Goal: Transaction & Acquisition: Purchase product/service

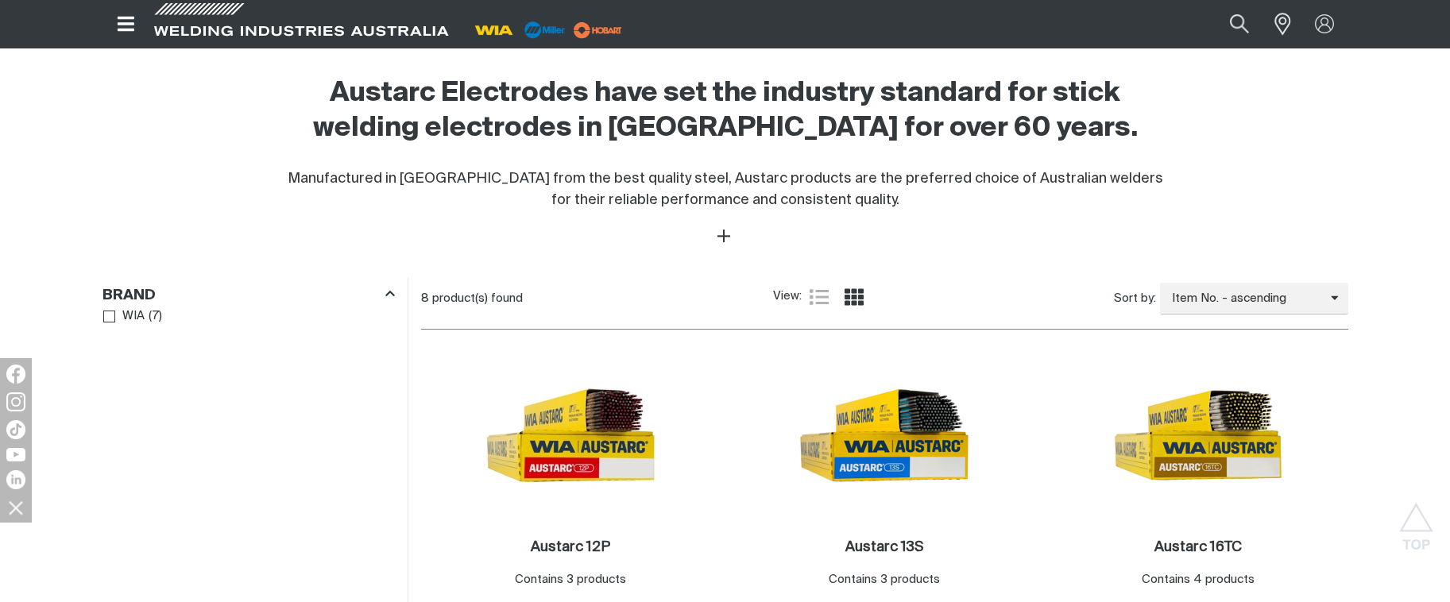
scroll to position [483, 0]
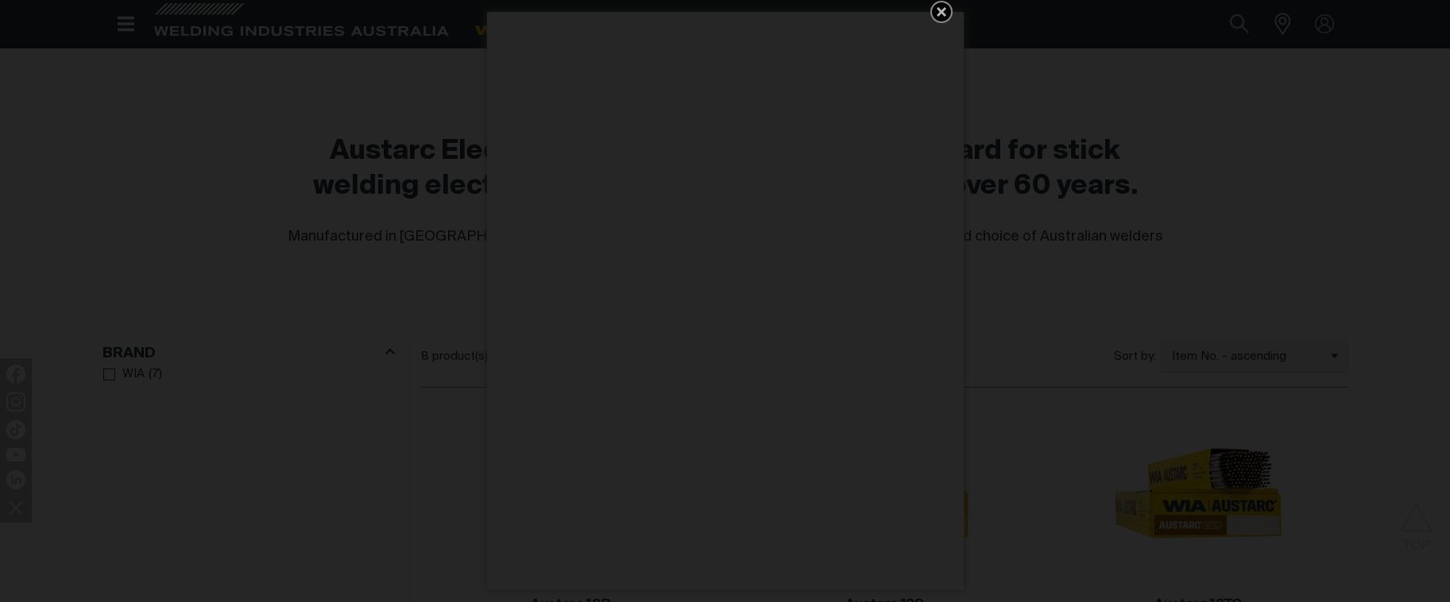
click at [944, 14] on icon "Get 5 WIA Welding Guides Free!" at bounding box center [941, 12] width 10 height 10
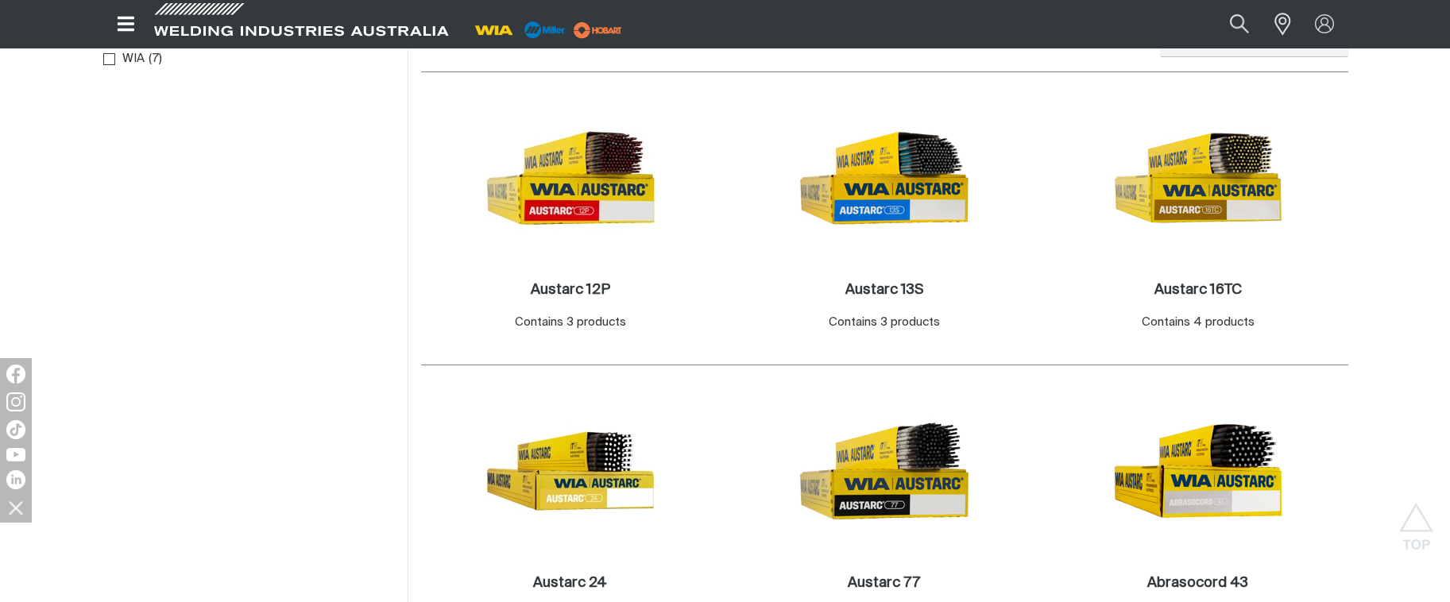
scroll to position [801, 0]
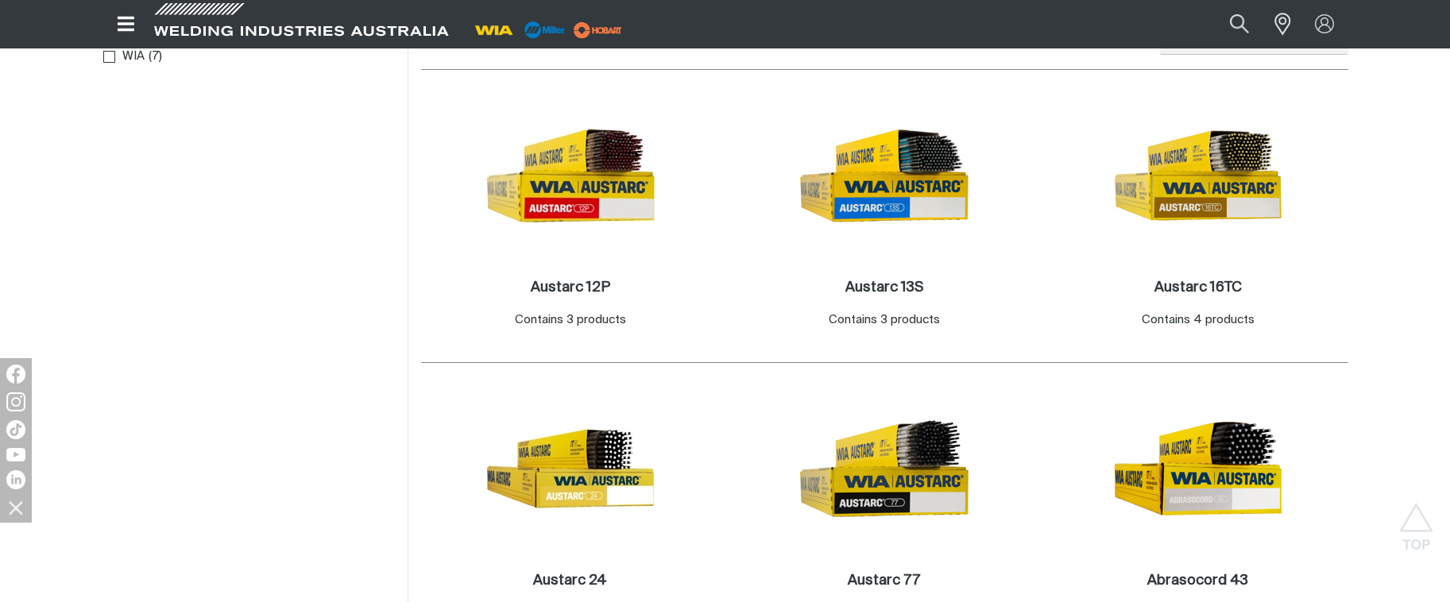
click at [990, 59] on div "Sort by: Item No. - ascending Item No. - ascending Item No. - descending Title …" at bounding box center [1109, 38] width 477 height 41
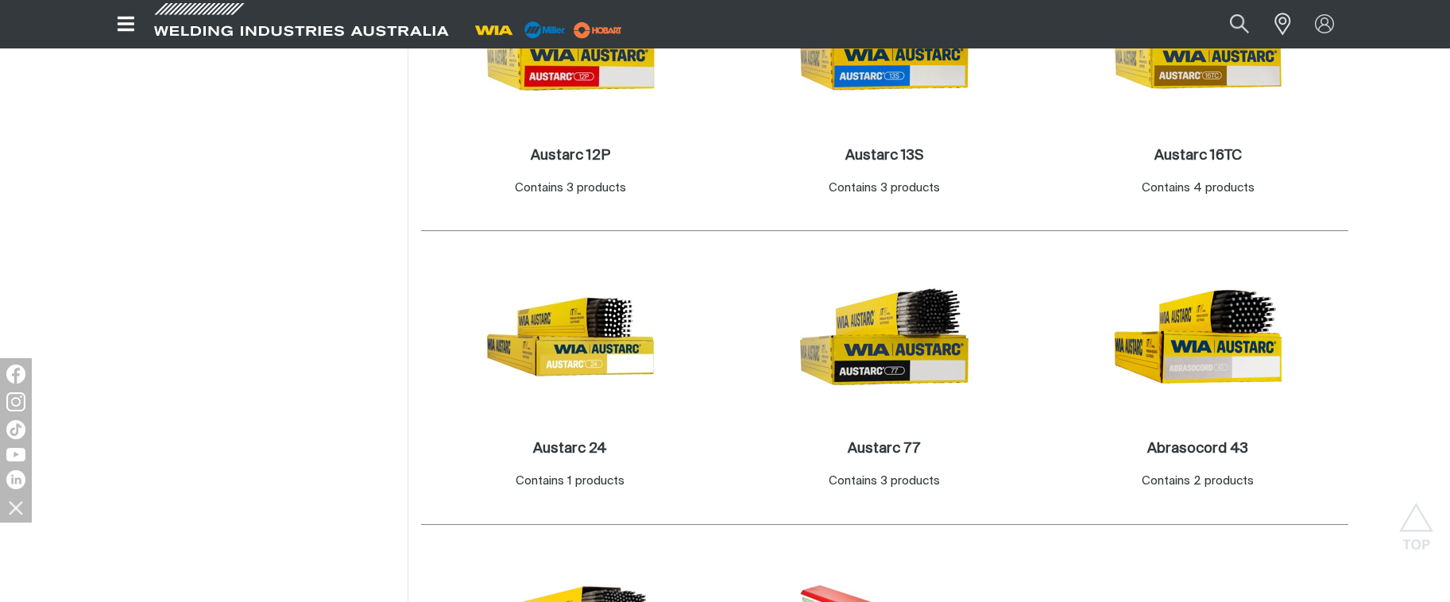
scroll to position [721, 0]
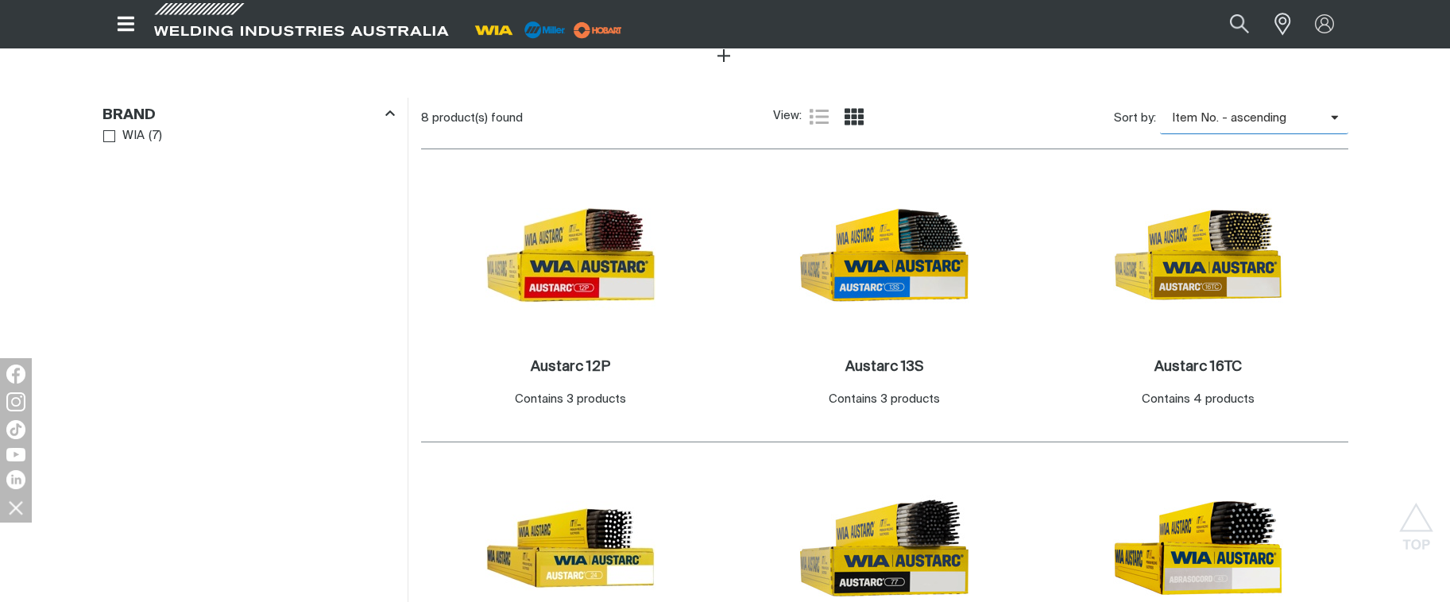
click at [1203, 122] on span "Item No. - ascending" at bounding box center [1245, 119] width 171 height 18
click at [1427, 273] on main "Home Filler Metals Stick Welding Electrodes Stick Welding Electrodes Stick Weld…" at bounding box center [725, 210] width 1450 height 1661
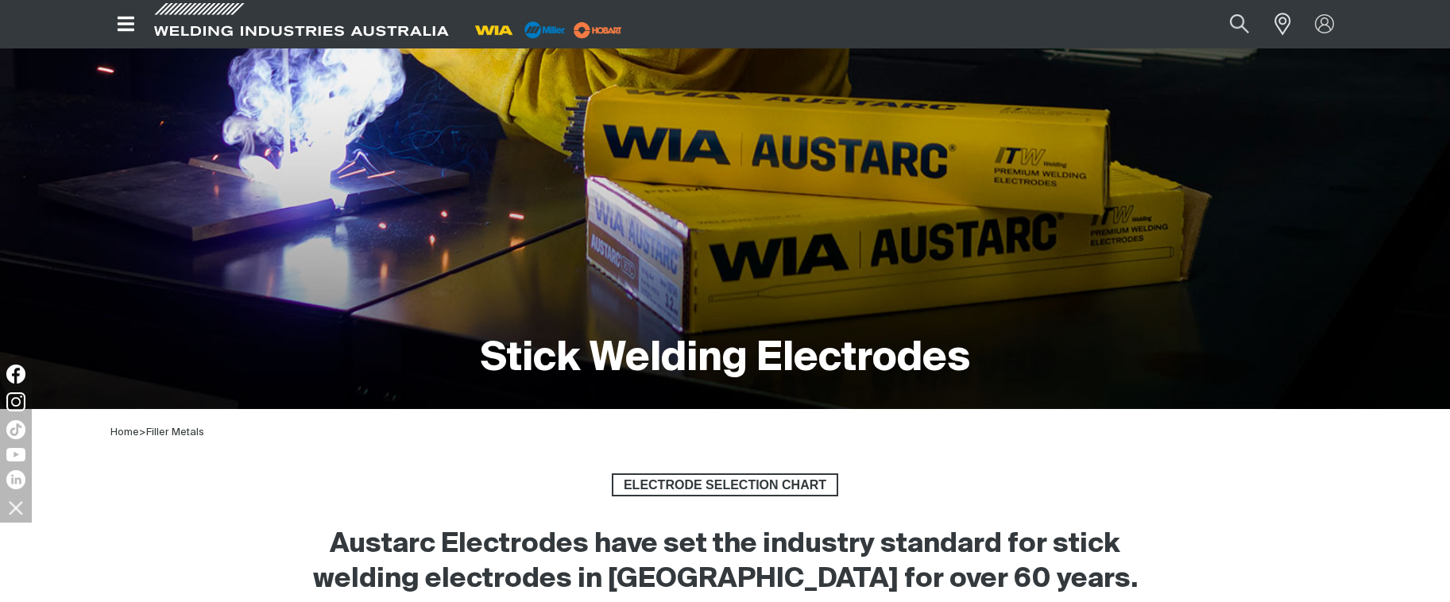
scroll to position [0, 0]
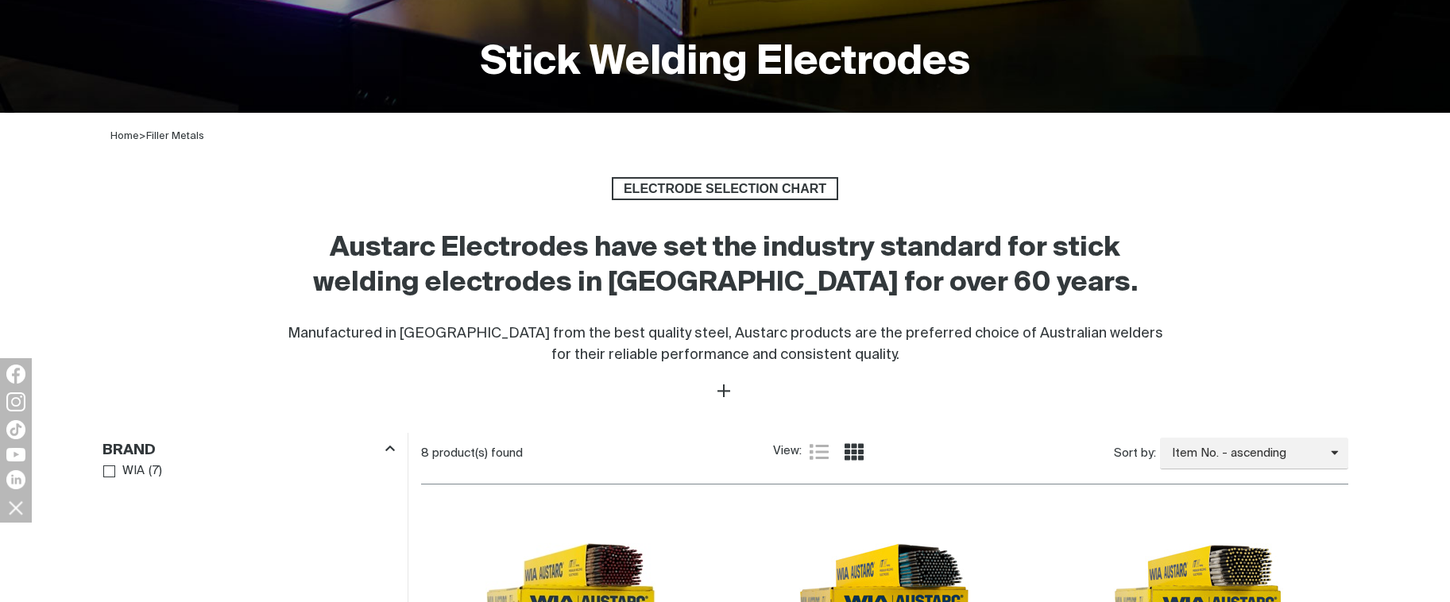
scroll to position [397, 0]
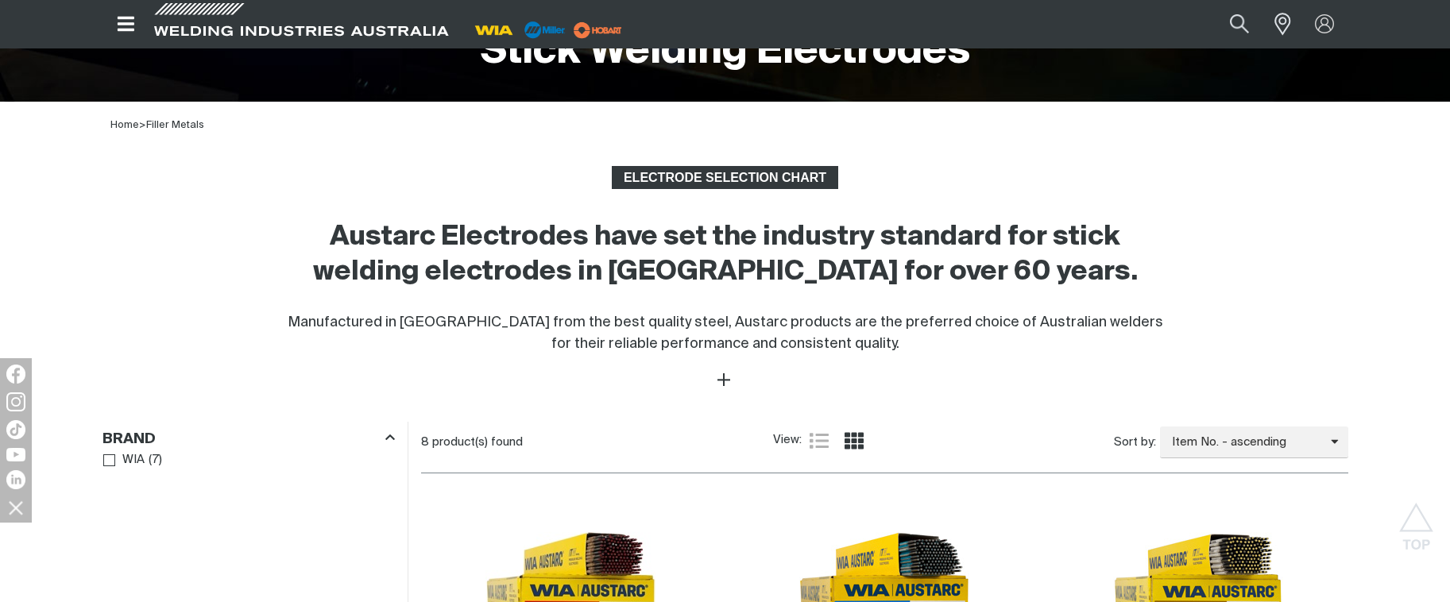
click at [748, 171] on span "ELECTRODE SELECTION CHART" at bounding box center [724, 178] width 223 height 24
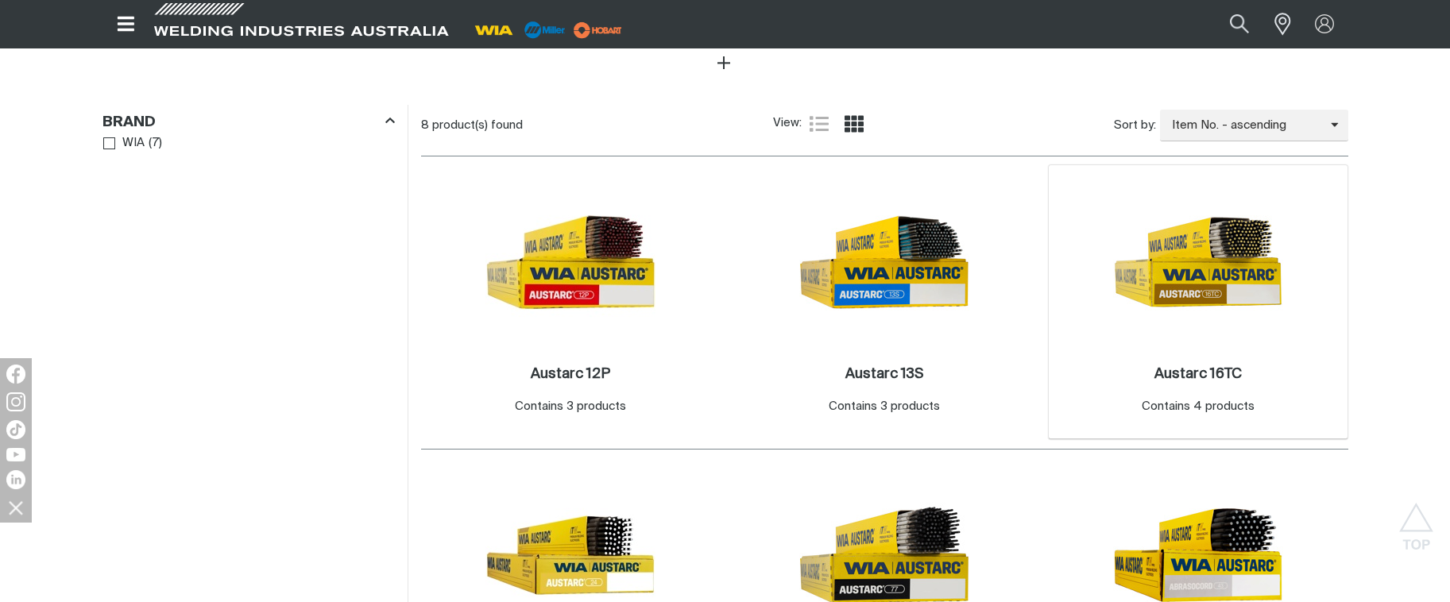
scroll to position [715, 0]
click at [887, 278] on img at bounding box center [884, 261] width 170 height 170
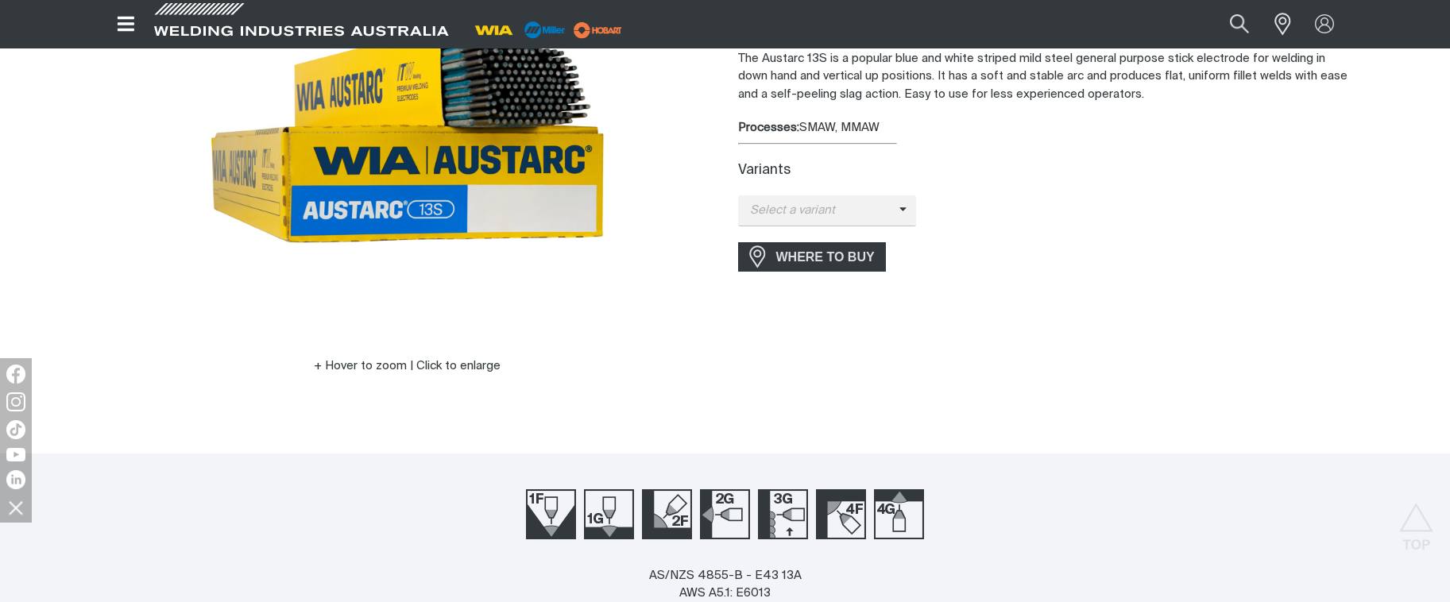
scroll to position [159, 0]
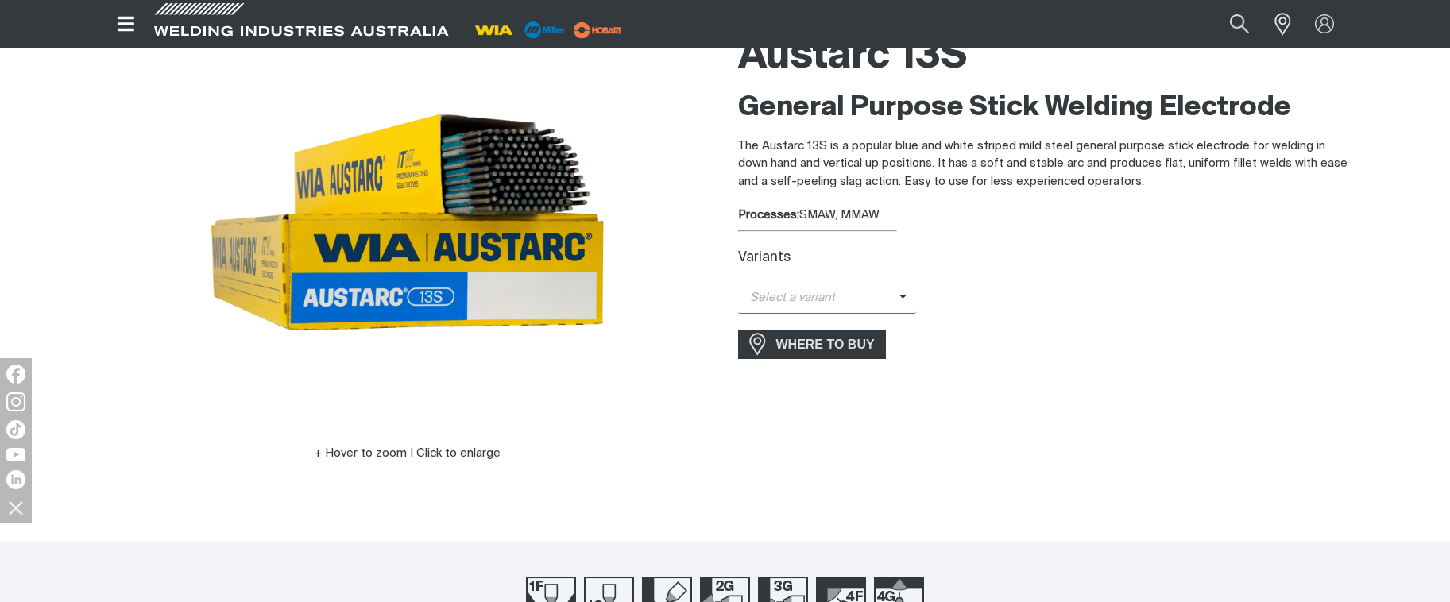
click at [903, 295] on icon at bounding box center [903, 297] width 8 height 12
